Goal: Communication & Community: Answer question/provide support

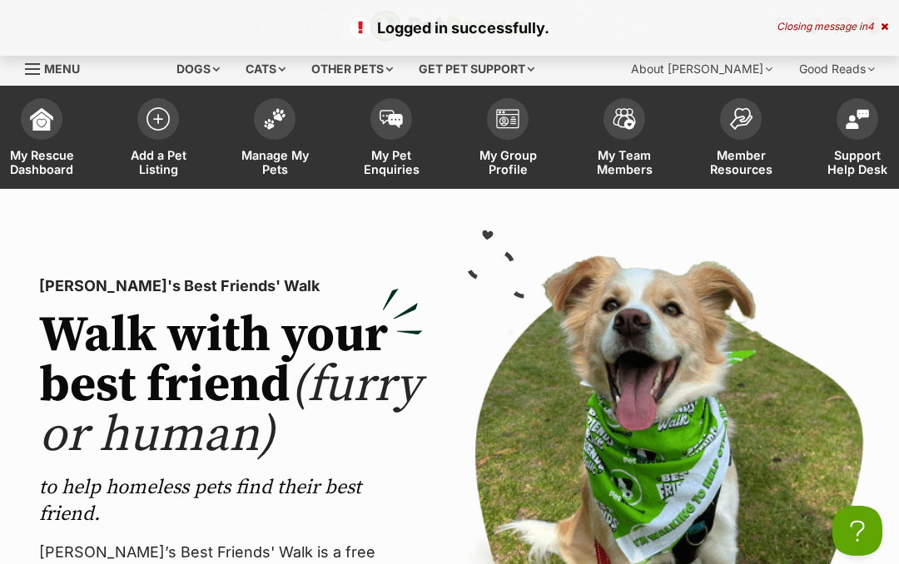
click at [276, 118] on img at bounding box center [274, 119] width 23 height 22
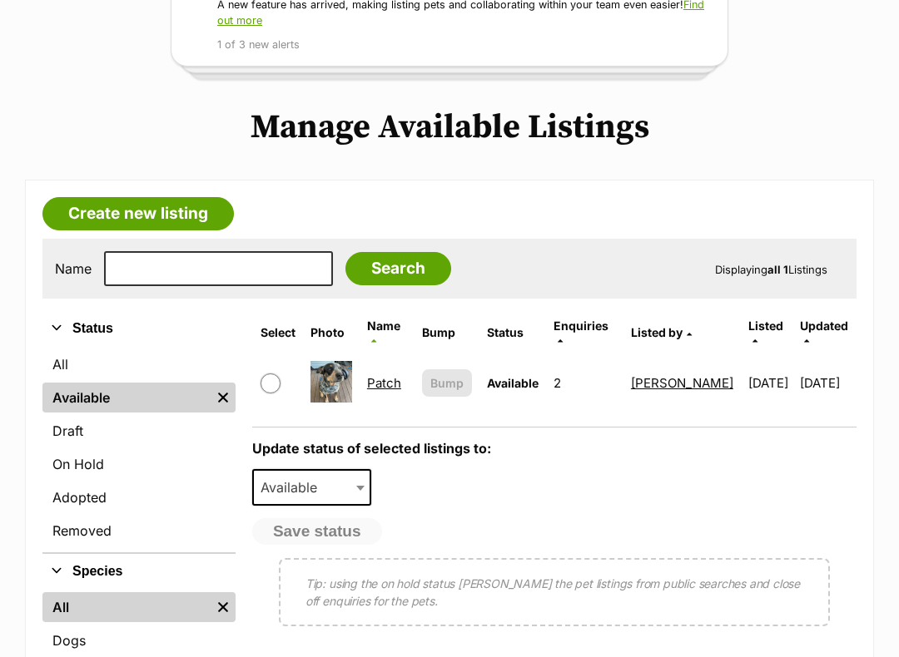
scroll to position [273, 0]
click at [516, 376] on span "Available" at bounding box center [513, 383] width 52 height 14
click at [555, 368] on td "2" at bounding box center [584, 382] width 75 height 57
click at [574, 325] on span "Enquiries" at bounding box center [580, 326] width 55 height 14
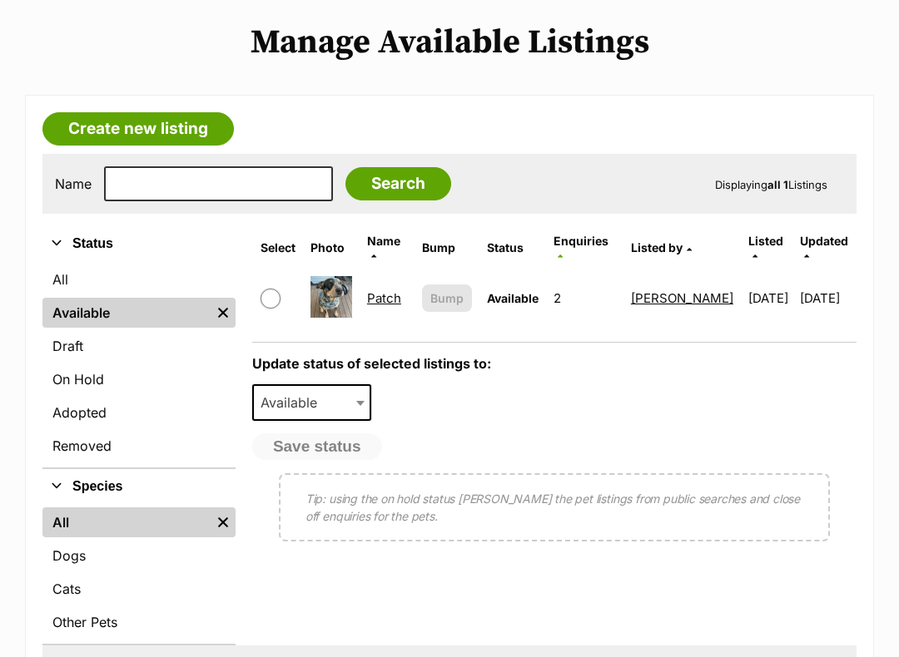
scroll to position [359, 0]
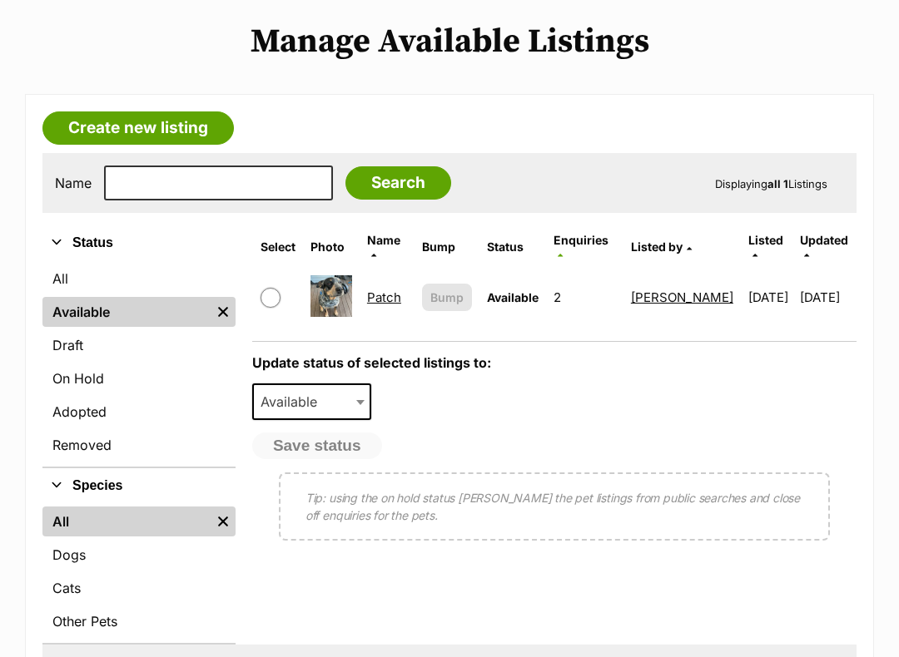
click at [372, 290] on link "Patch" at bounding box center [384, 298] width 34 height 16
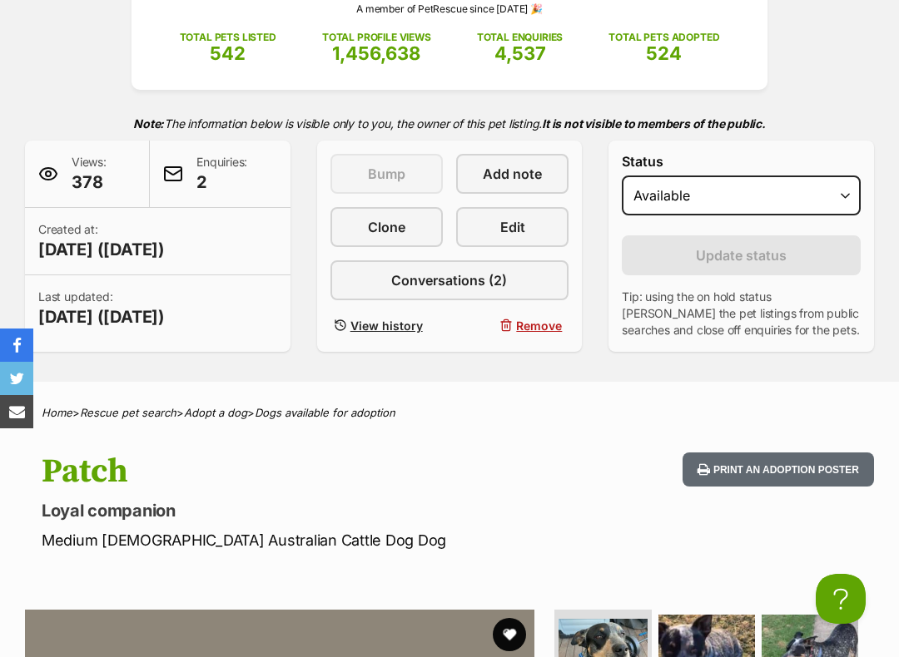
click at [437, 277] on span "Conversations (2)" at bounding box center [449, 280] width 116 height 20
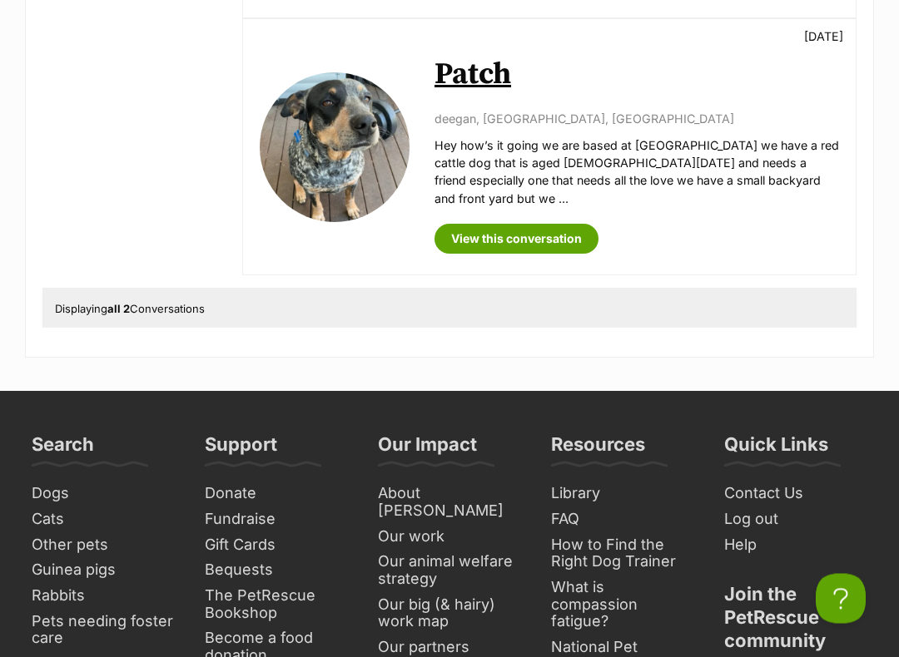
scroll to position [746, 0]
